Goal: Transaction & Acquisition: Subscribe to service/newsletter

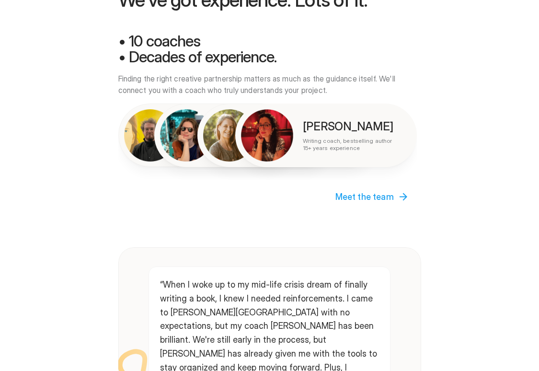
scroll to position [1438, 0]
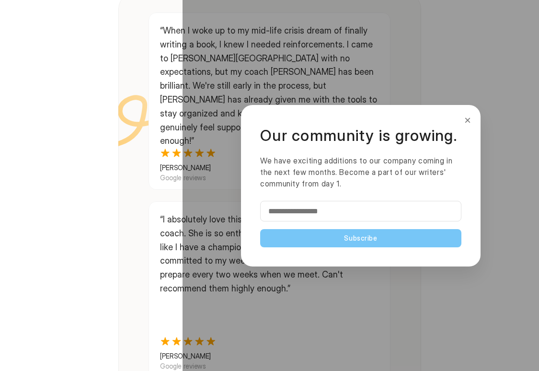
click at [464, 116] on button "×" at bounding box center [468, 120] width 11 height 15
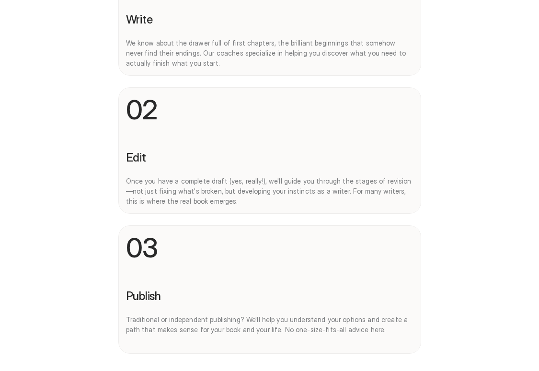
scroll to position [0, 0]
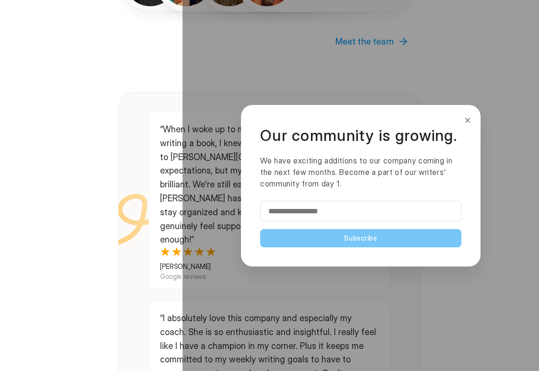
scroll to position [1341, 0]
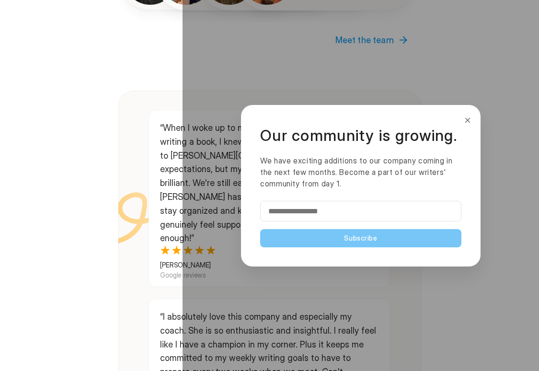
click at [464, 120] on button "×" at bounding box center [468, 120] width 11 height 15
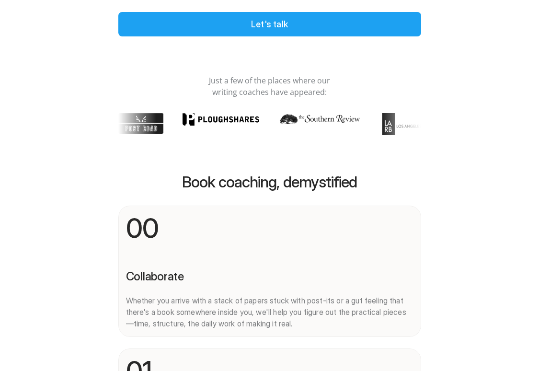
scroll to position [0, 0]
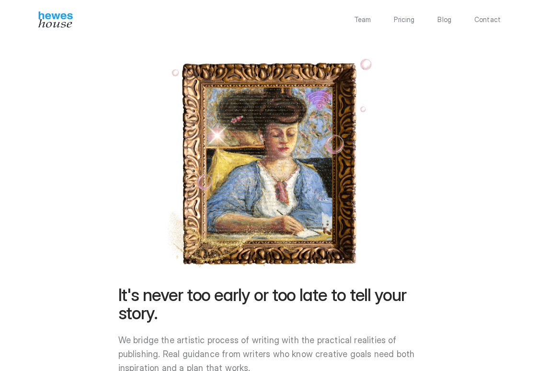
click at [405, 19] on p "Pricing" at bounding box center [404, 19] width 21 height 7
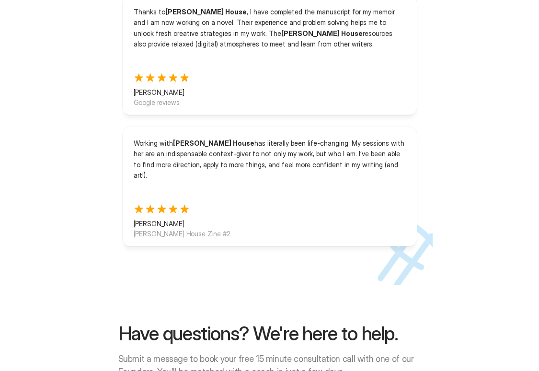
scroll to position [2271, 0]
